Goal: Book appointment/travel/reservation

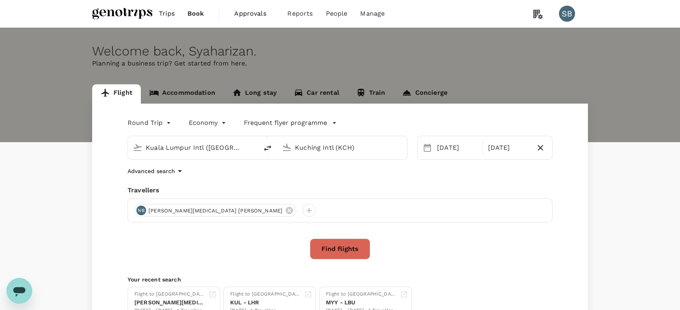
click at [306, 150] on input "Kuching Intl (KCH)" at bounding box center [342, 148] width 95 height 12
click at [308, 179] on p "Labuan" at bounding box center [355, 179] width 142 height 8
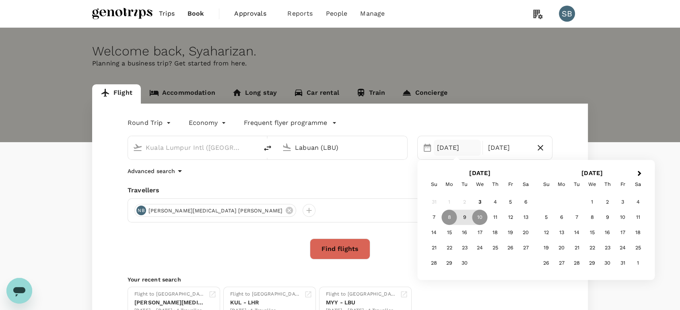
type input "Labuan (LBU)"
click at [405, 236] on div "Round Trip roundtrip Economy economy Frequent flyer programme Kuala Lumpur Intl…" at bounding box center [339, 218] width 495 height 228
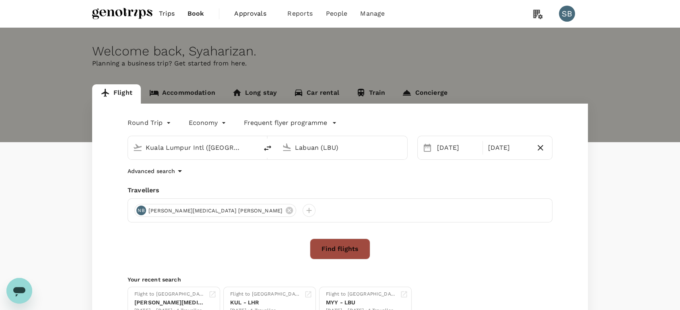
click at [348, 246] on button "Find flights" at bounding box center [340, 249] width 60 height 21
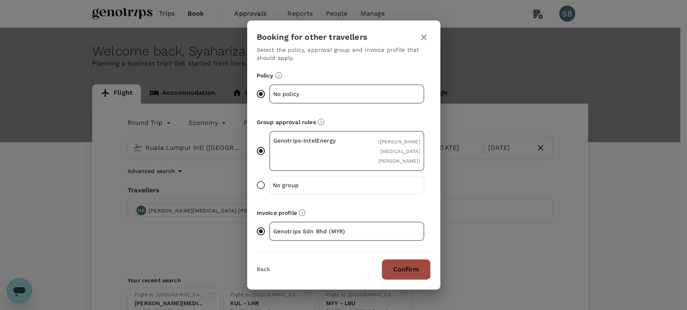
click at [406, 264] on button "Confirm" at bounding box center [405, 269] width 49 height 21
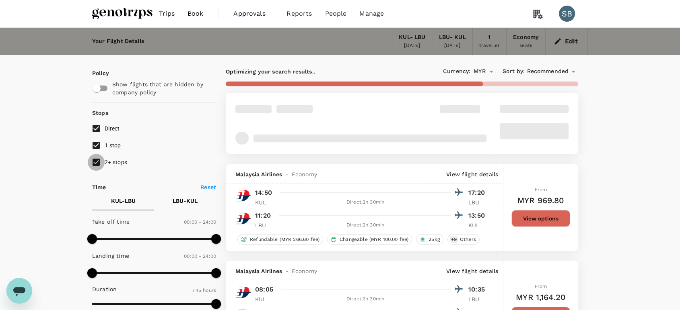
click at [100, 160] on input "2+ stops" at bounding box center [96, 162] width 17 height 17
checkbox input "false"
click at [96, 146] on input "1 stop" at bounding box center [96, 145] width 17 height 17
checkbox input "false"
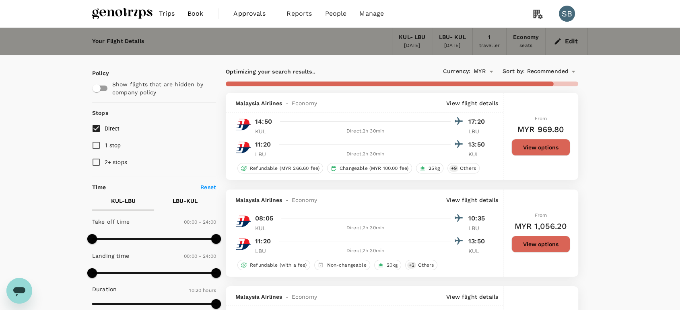
type input "675"
checkbox input "false"
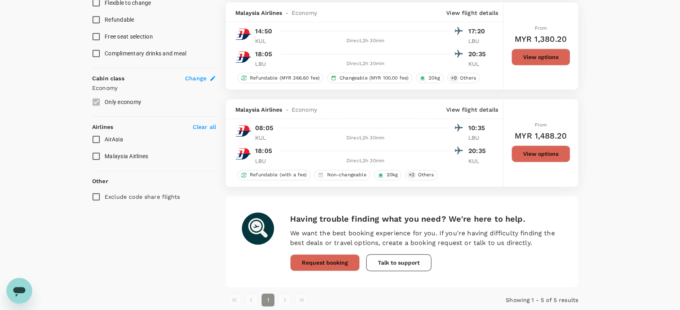
scroll to position [415, 0]
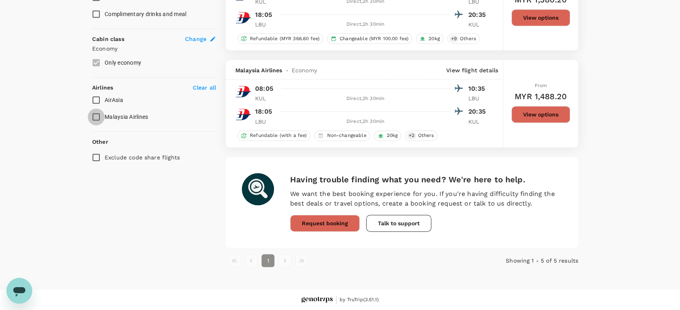
drag, startPoint x: 98, startPoint y: 112, endPoint x: 104, endPoint y: 114, distance: 6.7
click at [98, 112] on input "Malaysia Airlines" at bounding box center [96, 117] width 17 height 17
checkbox input "true"
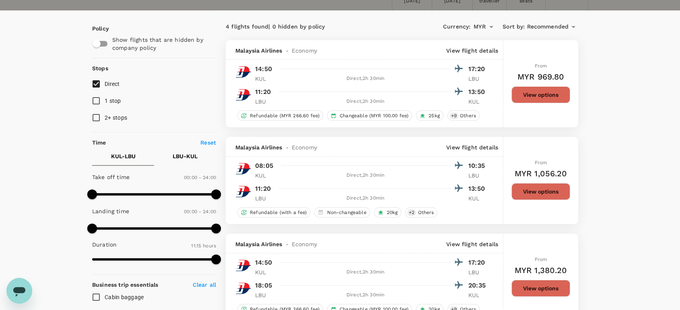
scroll to position [0, 0]
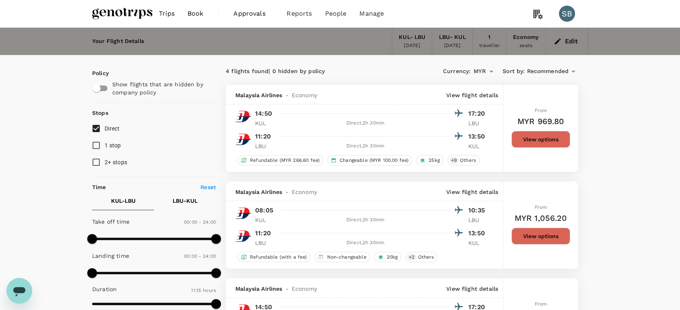
click at [131, 15] on img at bounding box center [122, 14] width 60 height 18
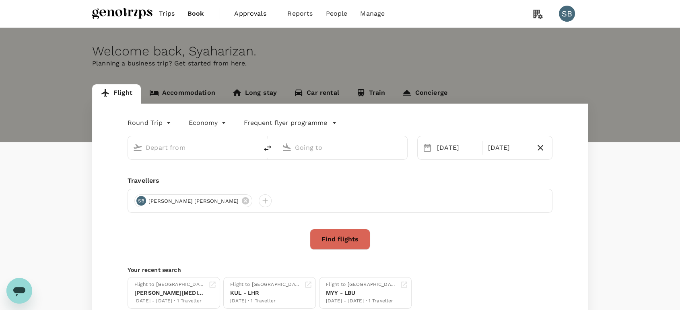
type input "Kuala Lumpur Intl ([GEOGRAPHIC_DATA])"
type input "Labuan (LBU)"
type input "Kuala Lumpur Intl ([GEOGRAPHIC_DATA])"
type input "Labuan (LBU)"
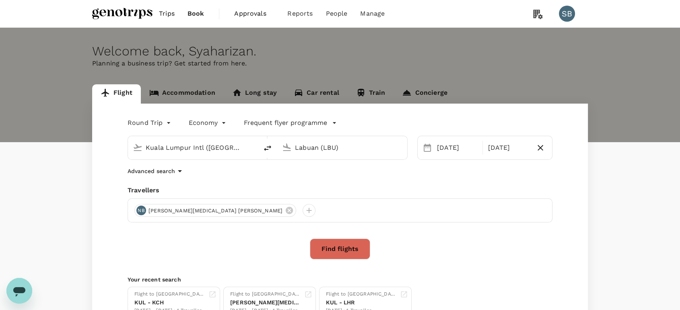
click at [181, 90] on link "Accommodation" at bounding box center [182, 93] width 83 height 19
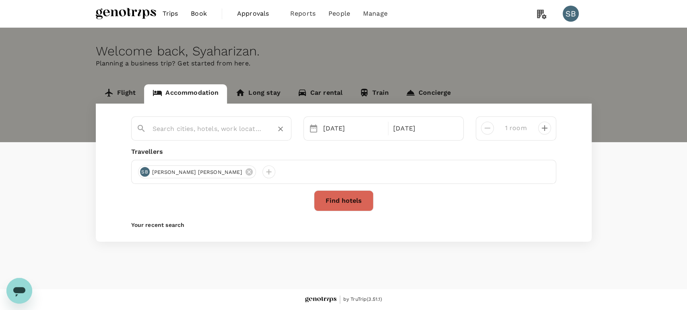
click at [192, 132] on input "text" at bounding box center [207, 129] width 111 height 12
type input "Mariner Hotel Labuan"
click at [280, 128] on icon "Clear" at bounding box center [280, 129] width 8 height 8
click at [216, 126] on input "text" at bounding box center [207, 129] width 111 height 12
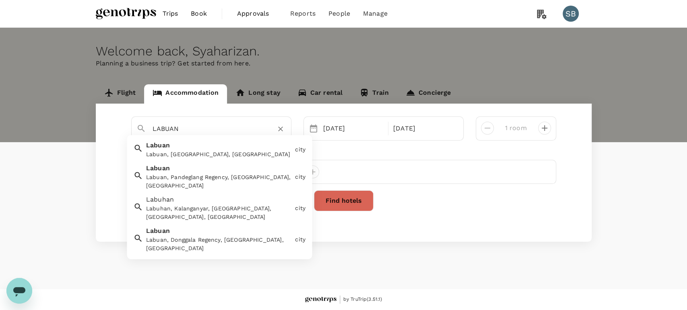
click at [204, 152] on div "Labuan, Labuan Federal Territory, Malaysia" at bounding box center [219, 155] width 146 height 8
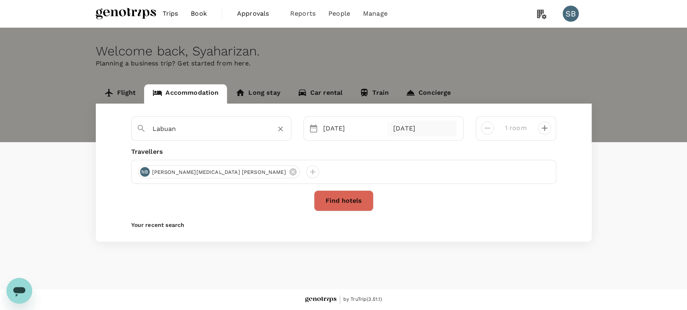
type input "Labuan"
click at [402, 132] on div "12 Sep" at bounding box center [423, 129] width 67 height 16
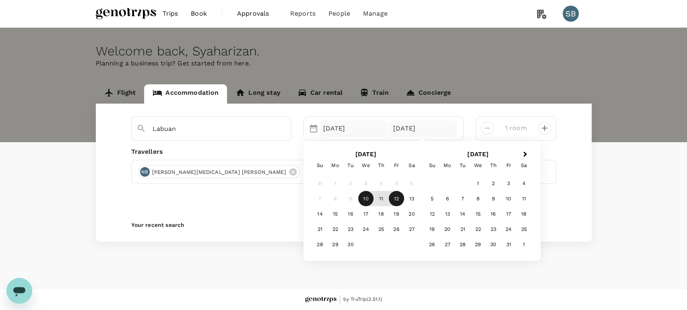
click at [330, 123] on div "10 Sep" at bounding box center [353, 129] width 67 height 16
click at [341, 200] on div "8" at bounding box center [334, 198] width 15 height 15
click at [365, 199] on div "10" at bounding box center [365, 198] width 15 height 15
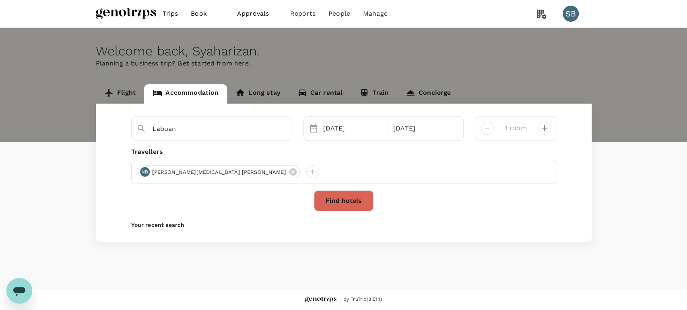
click at [328, 198] on button "Find hotels" at bounding box center [344, 201] width 60 height 21
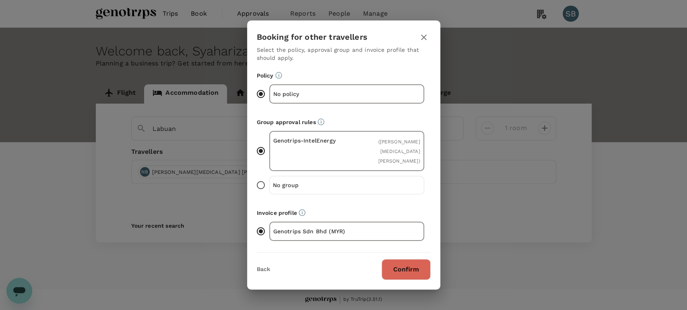
click at [414, 263] on button "Confirm" at bounding box center [405, 269] width 49 height 21
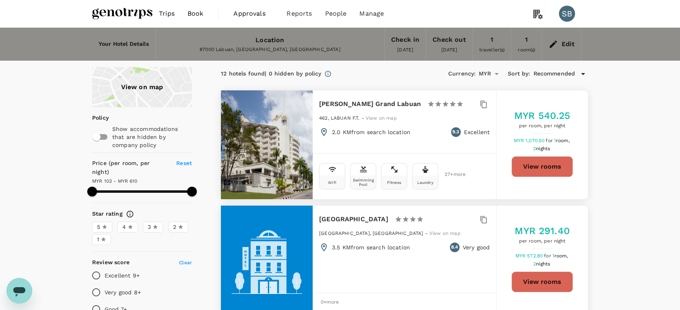
click at [118, 11] on img at bounding box center [122, 14] width 60 height 18
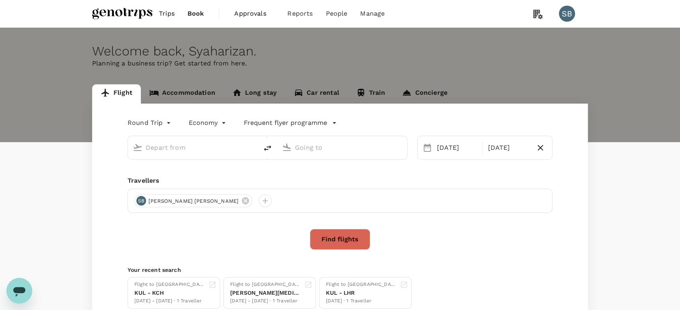
type input "Kuala Lumpur Intl ([GEOGRAPHIC_DATA])"
type input "Labuan (LBU)"
type input "Kuala Lumpur Intl ([GEOGRAPHIC_DATA])"
type input "Labuan (LBU)"
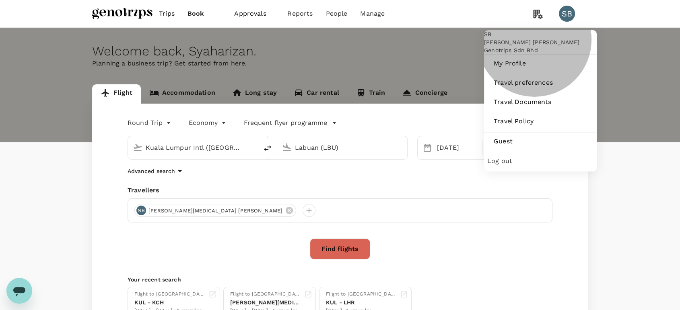
click at [537, 166] on span "Log out" at bounding box center [540, 161] width 106 height 10
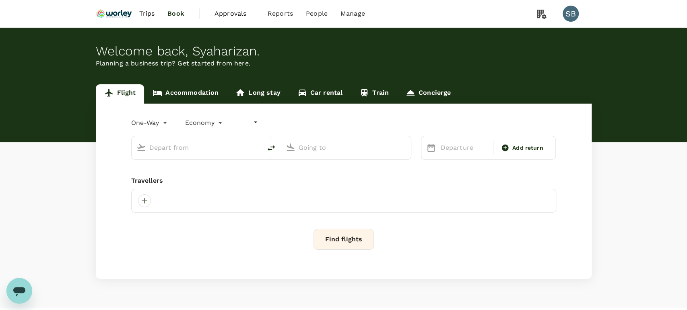
type input "undefined, undefined (any)"
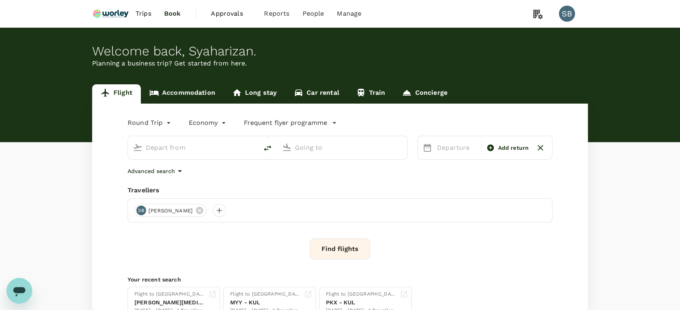
type input "roundtrip"
type input "Kuala Lumpur Intl ([GEOGRAPHIC_DATA])"
type input "Qingdao Liuting Intl ([MEDICAL_DATA])"
